Goal: Task Accomplishment & Management: Use online tool/utility

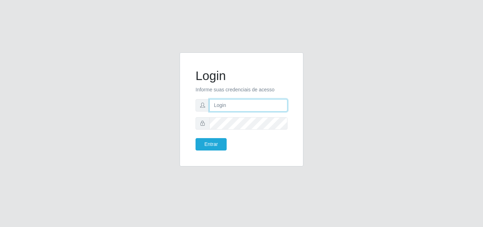
click at [231, 108] on input "text" at bounding box center [248, 105] width 78 height 12
type input "ana@saullus"
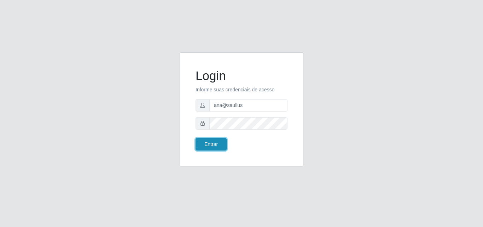
click at [209, 143] on button "Entrar" at bounding box center [211, 144] width 31 height 12
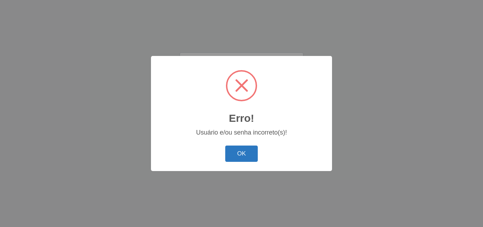
click at [239, 150] on button "OK" at bounding box center [241, 153] width 33 height 17
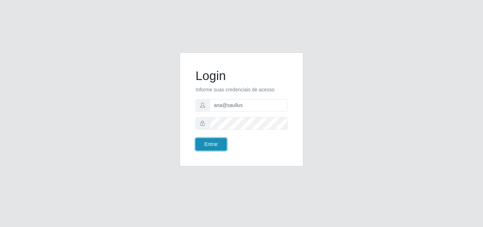
click at [212, 149] on button "Entrar" at bounding box center [211, 144] width 31 height 12
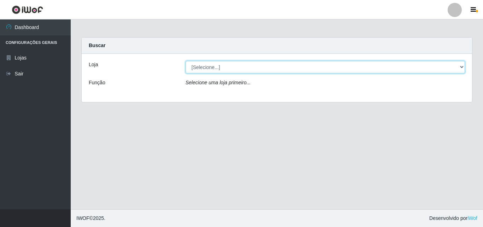
click at [461, 68] on select "[Selecione...] Saullus Supermercados" at bounding box center [326, 67] width 280 height 12
select select "423"
click at [186, 61] on select "[Selecione...] Saullus Supermercados" at bounding box center [326, 67] width 280 height 12
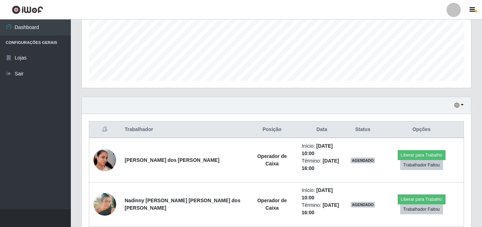
scroll to position [212, 0]
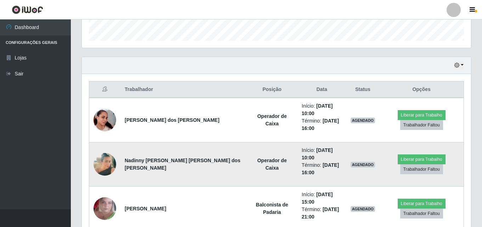
click at [101, 153] on img at bounding box center [104, 164] width 23 height 40
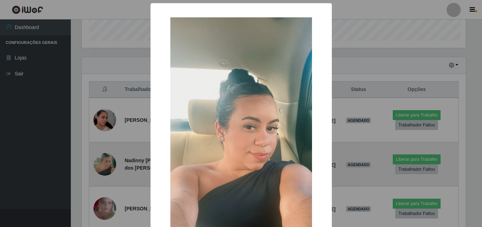
scroll to position [147, 385]
click at [101, 153] on div "× OK Cancel" at bounding box center [241, 113] width 483 height 227
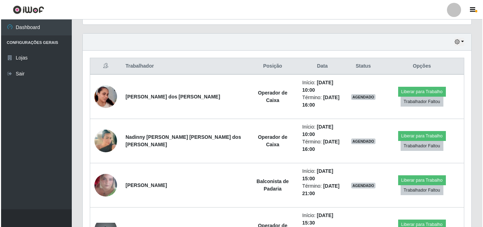
scroll to position [248, 0]
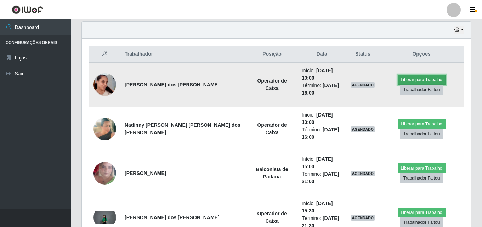
click at [410, 75] on button "Liberar para Trabalho" at bounding box center [421, 80] width 48 height 10
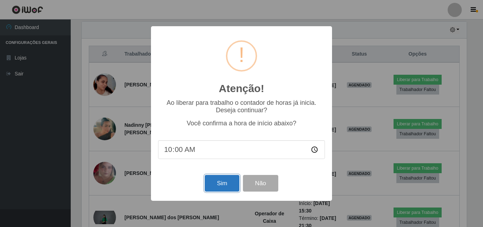
click at [215, 184] on button "Sim" at bounding box center [222, 183] width 34 height 17
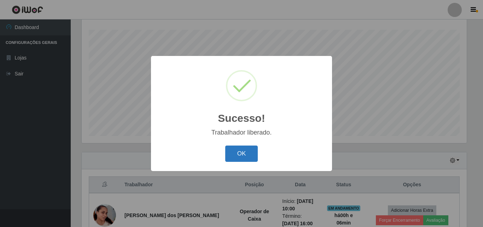
click at [253, 154] on button "OK" at bounding box center [241, 153] width 33 height 17
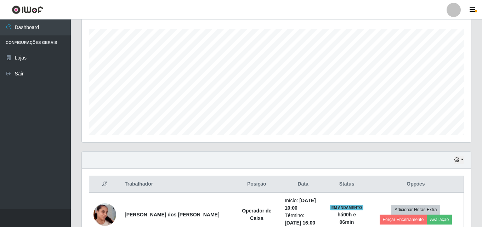
scroll to position [223, 0]
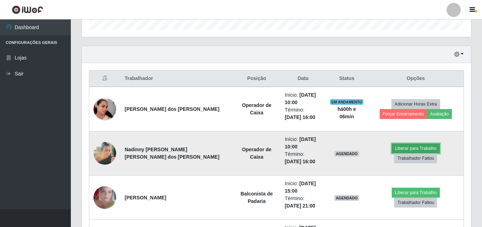
click at [391, 153] on button "Liberar para Trabalho" at bounding box center [415, 148] width 48 height 10
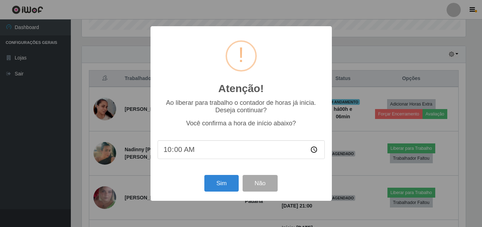
scroll to position [147, 385]
click at [223, 188] on button "Sim" at bounding box center [222, 183] width 34 height 17
